Goal: Check status: Check status

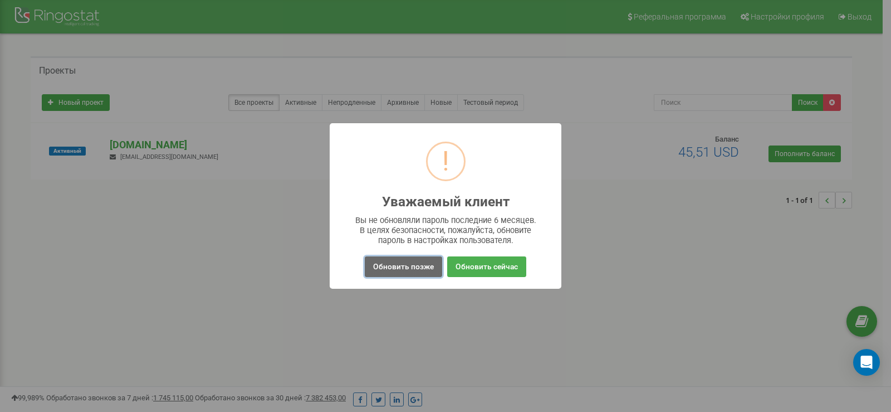
click at [415, 270] on button "Обновить позже" at bounding box center [403, 266] width 77 height 21
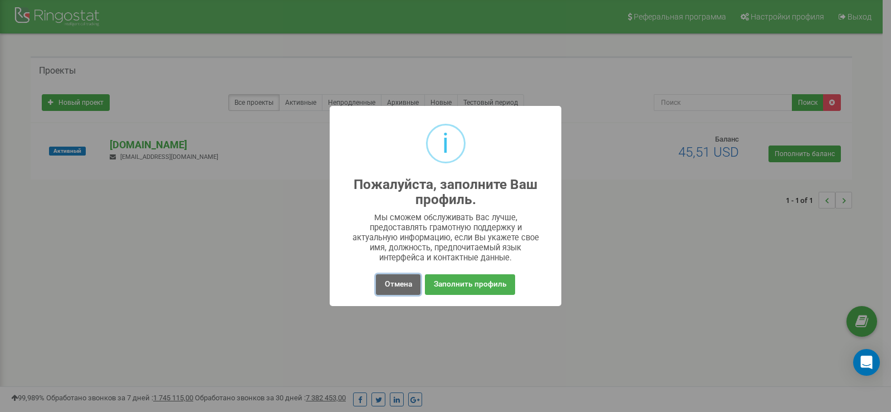
click at [400, 287] on button "Отмена" at bounding box center [398, 284] width 44 height 21
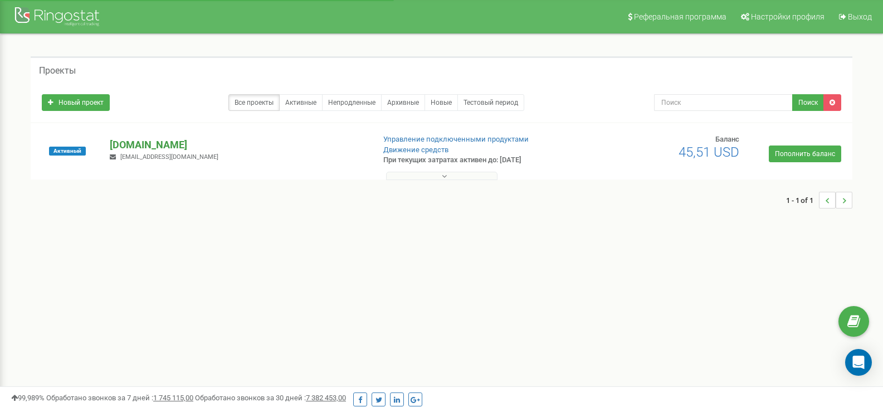
click at [172, 144] on p "[DOMAIN_NAME]" at bounding box center [237, 145] width 255 height 14
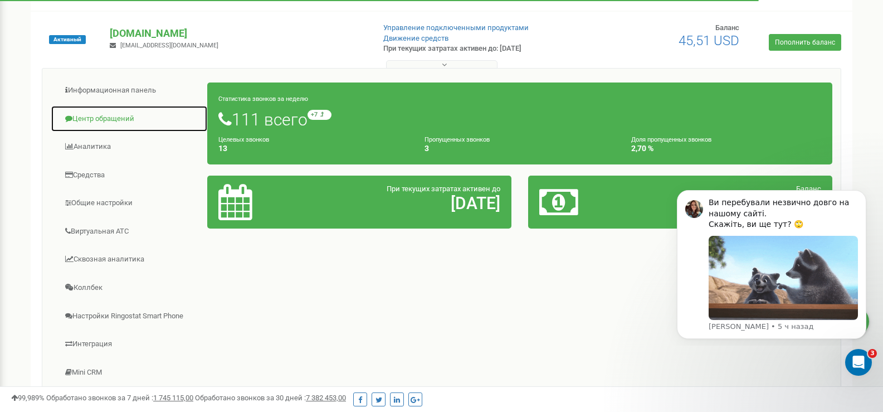
click at [121, 123] on link "Центр обращений" at bounding box center [129, 118] width 157 height 27
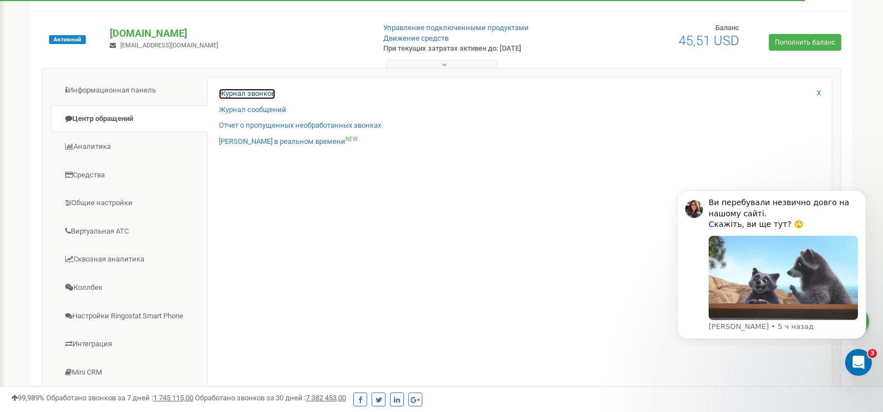
click at [250, 96] on link "Журнал звонков" at bounding box center [247, 94] width 56 height 11
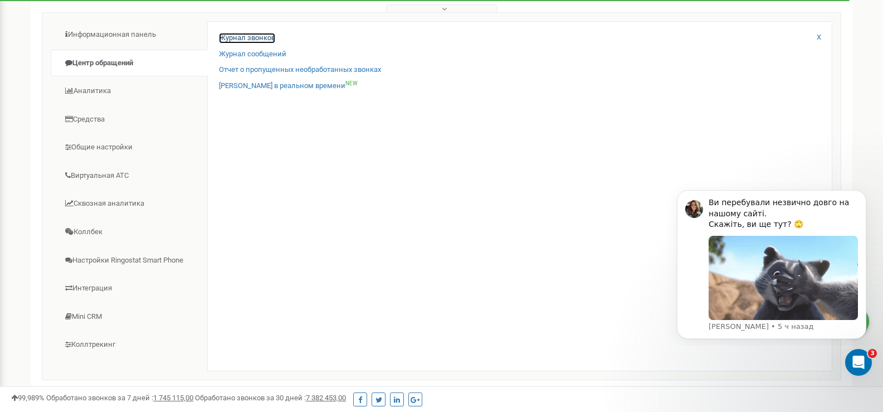
click at [256, 35] on link "Журнал звонков" at bounding box center [247, 38] width 56 height 11
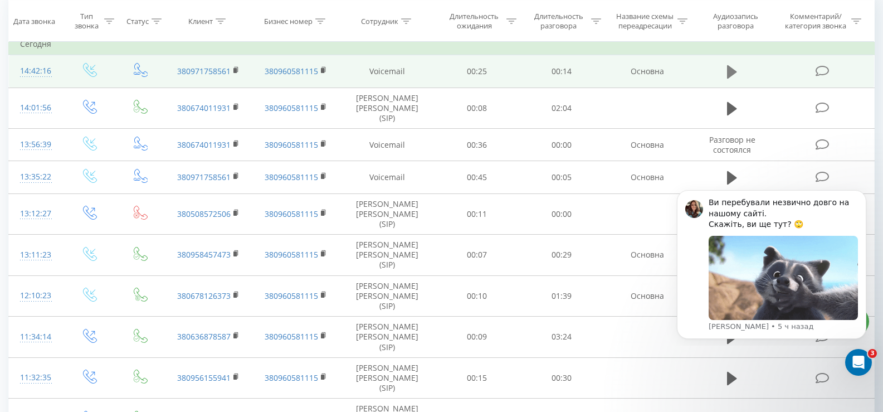
click at [727, 66] on icon at bounding box center [732, 72] width 10 height 16
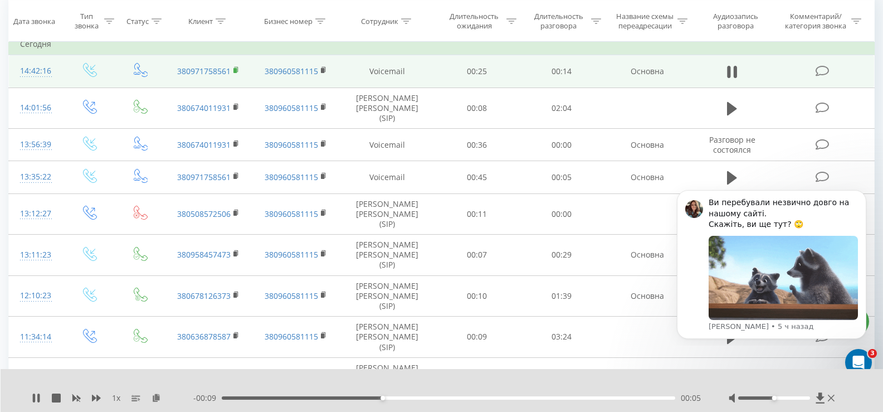
click at [236, 71] on rect at bounding box center [234, 70] width 3 height 5
